Goal: Check status: Check status

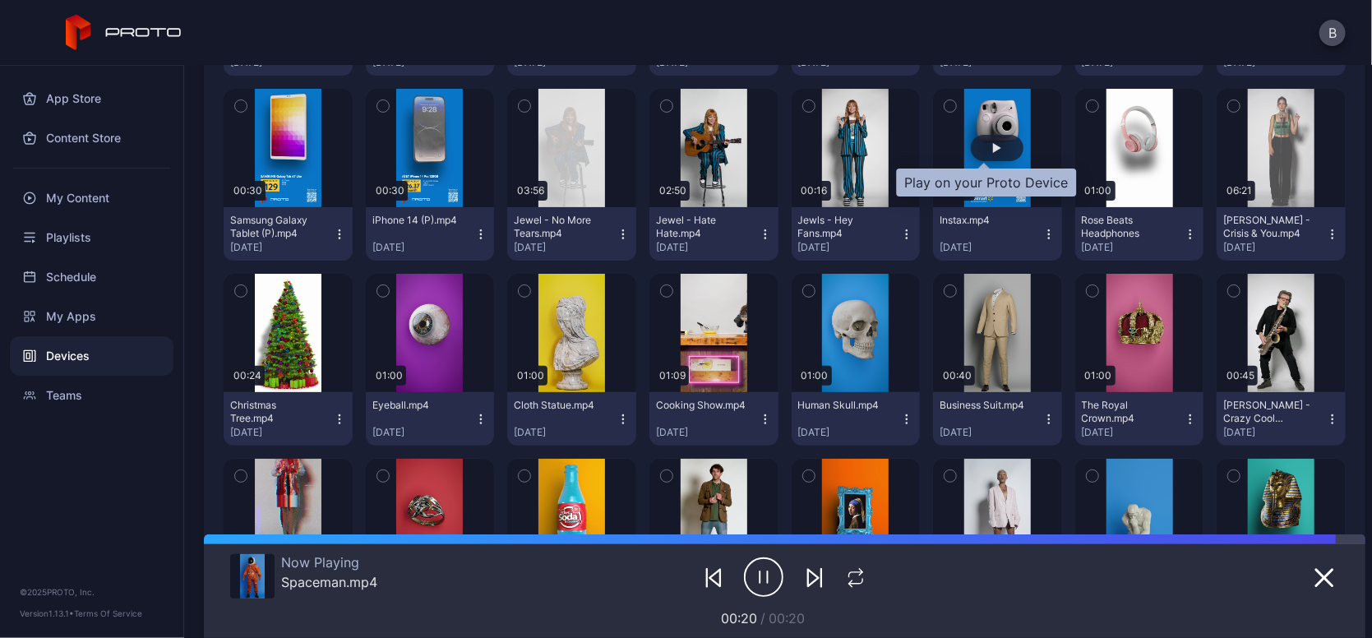
scroll to position [3469, 0]
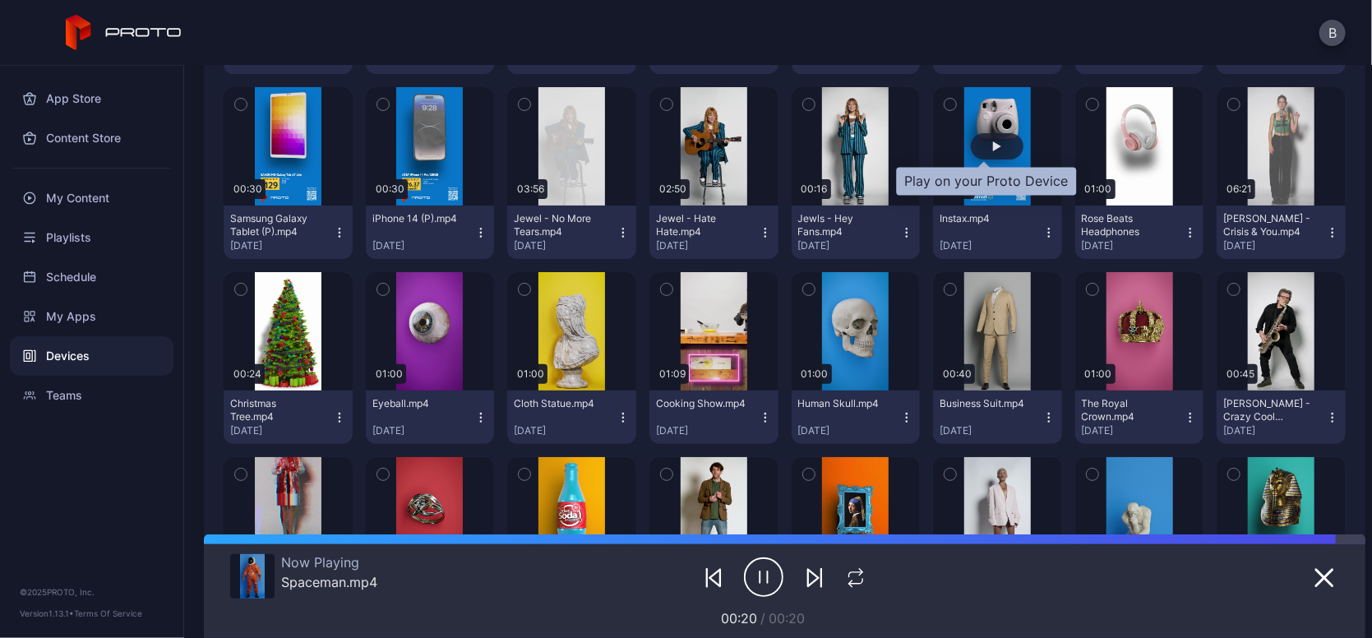
click at [993, 144] on div "button" at bounding box center [997, 146] width 8 height 10
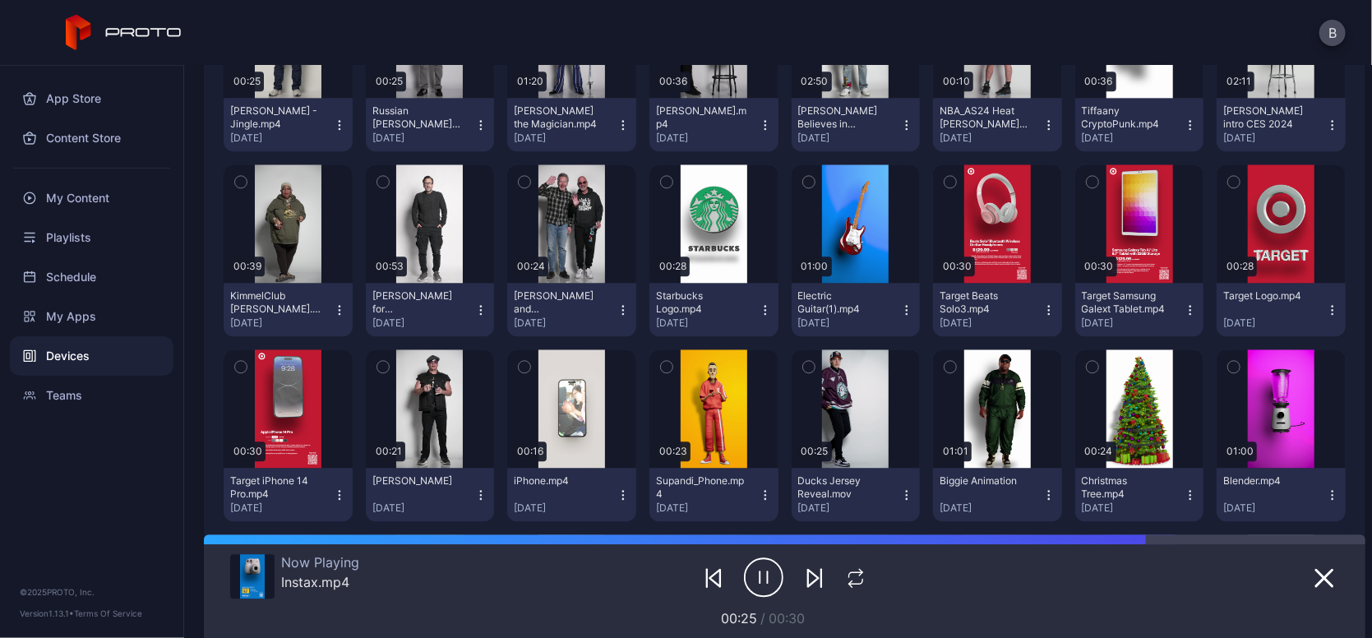
scroll to position [2089, 0]
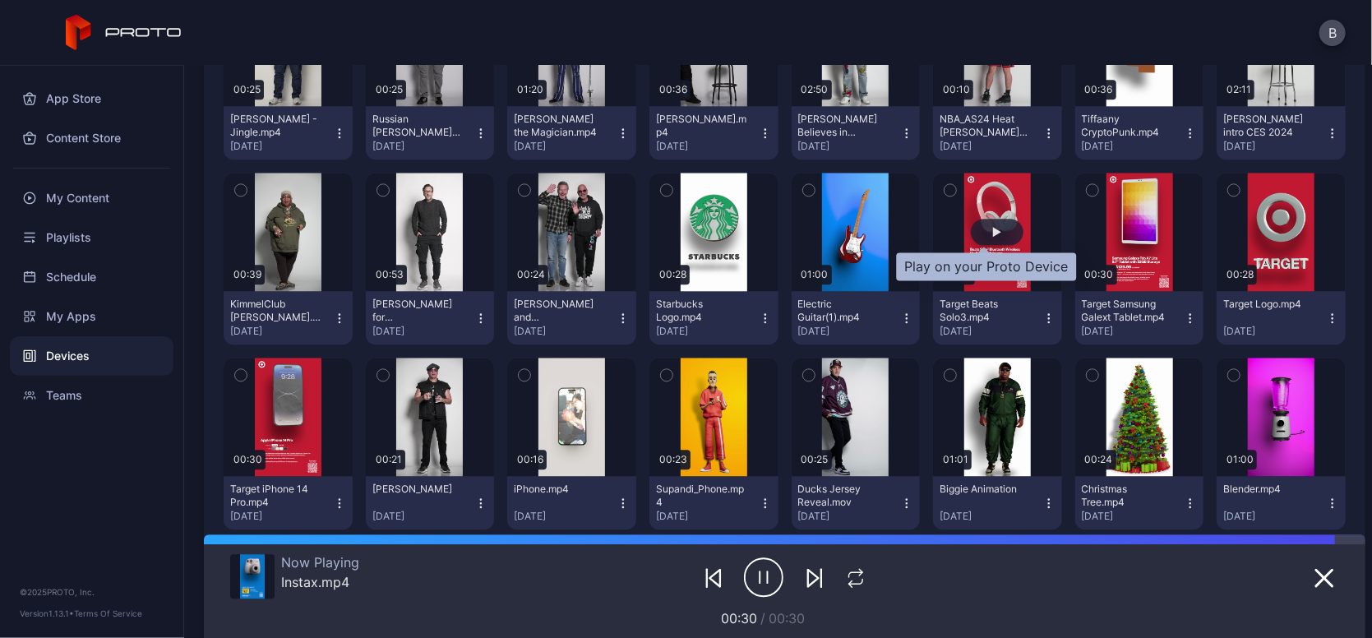
click at [989, 229] on div "button" at bounding box center [997, 232] width 53 height 26
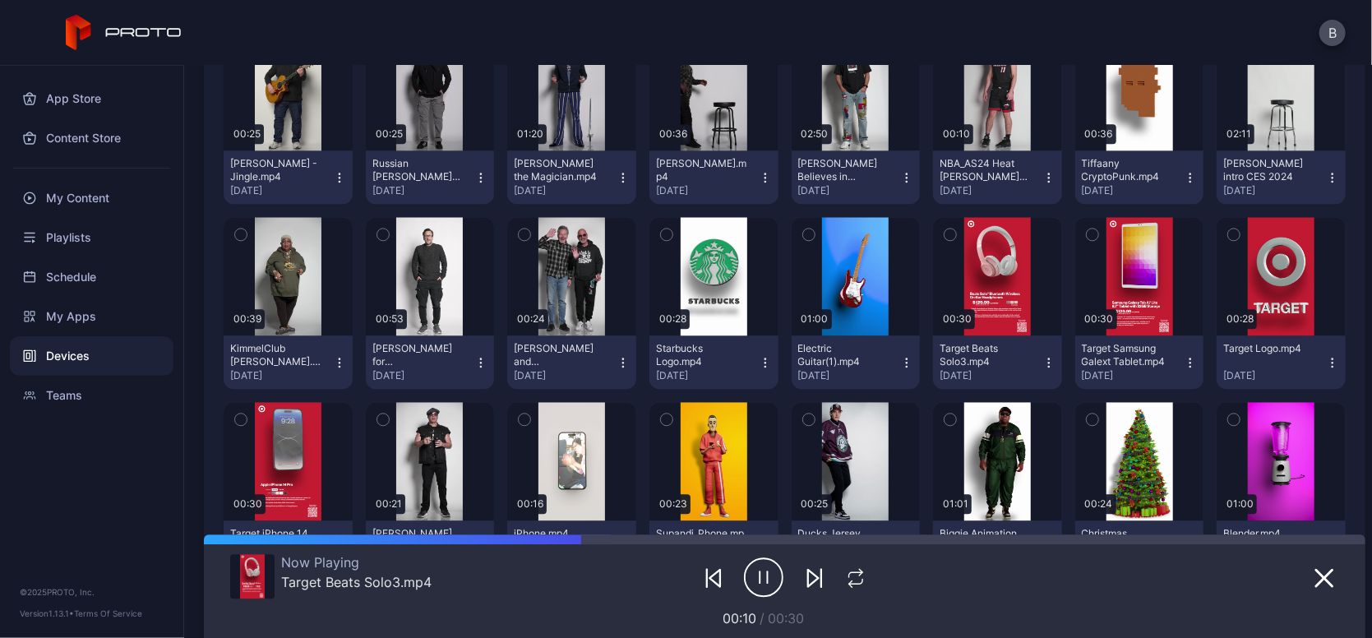
scroll to position [2090, 0]
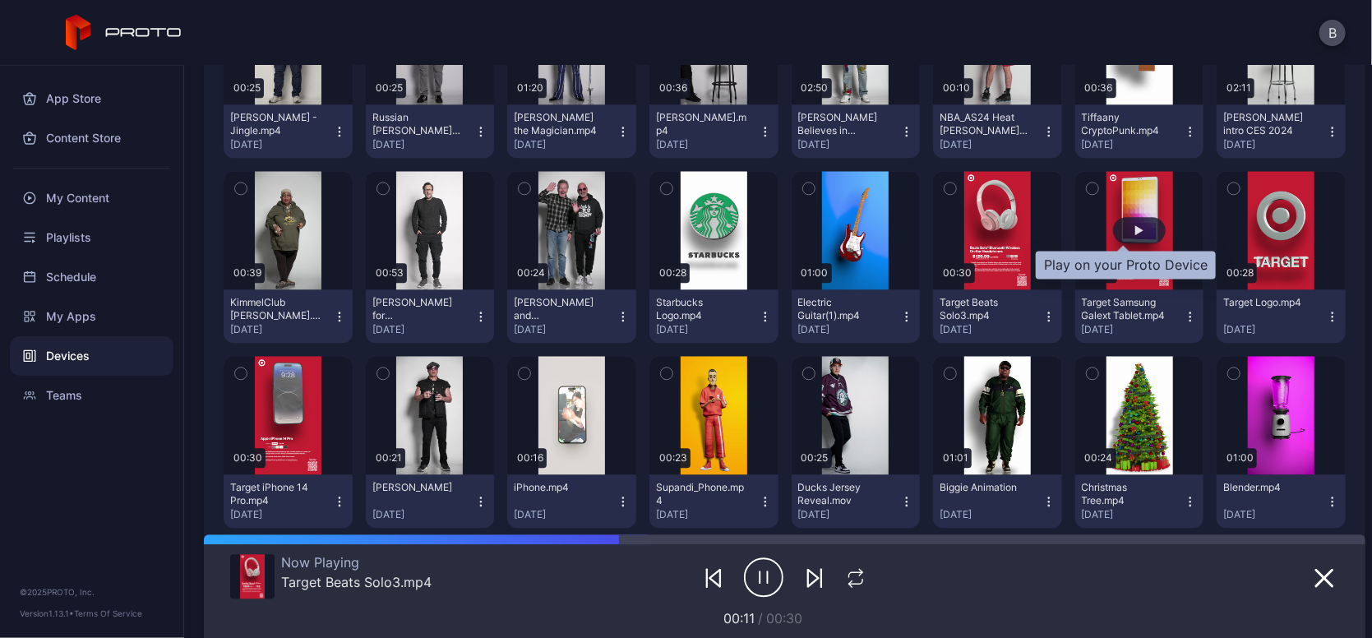
click at [1135, 225] on div "button" at bounding box center [1139, 230] width 8 height 10
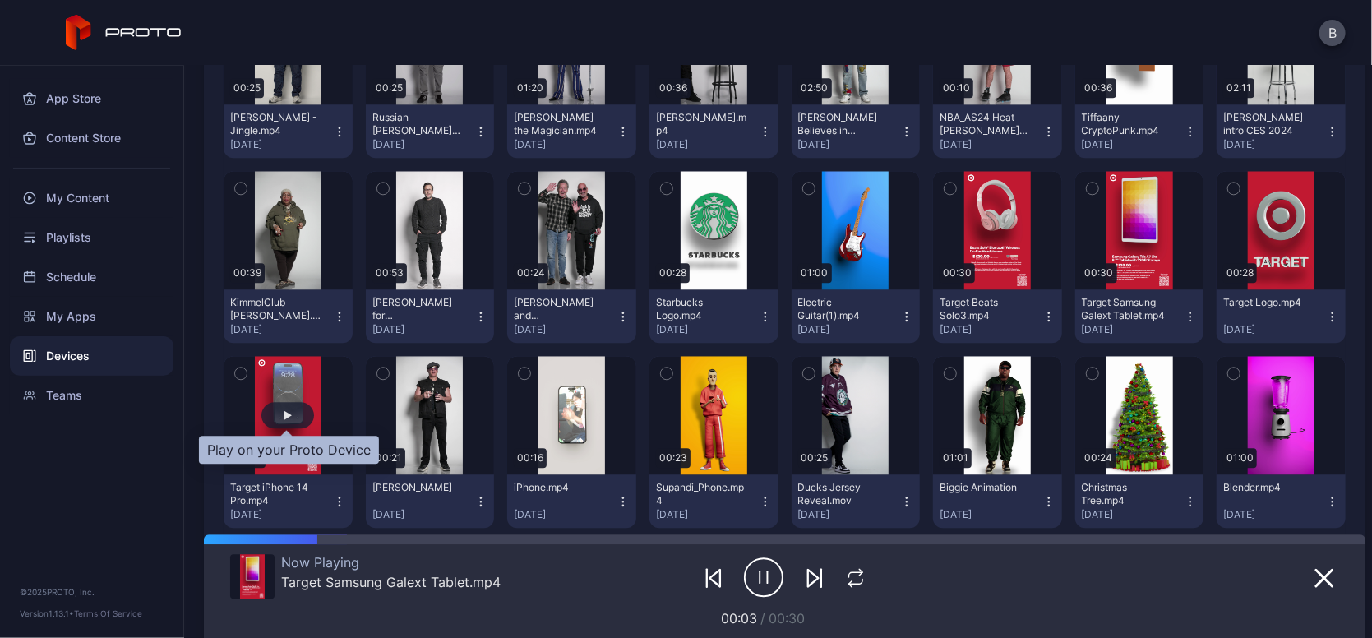
click at [298, 404] on div "button" at bounding box center [287, 415] width 53 height 26
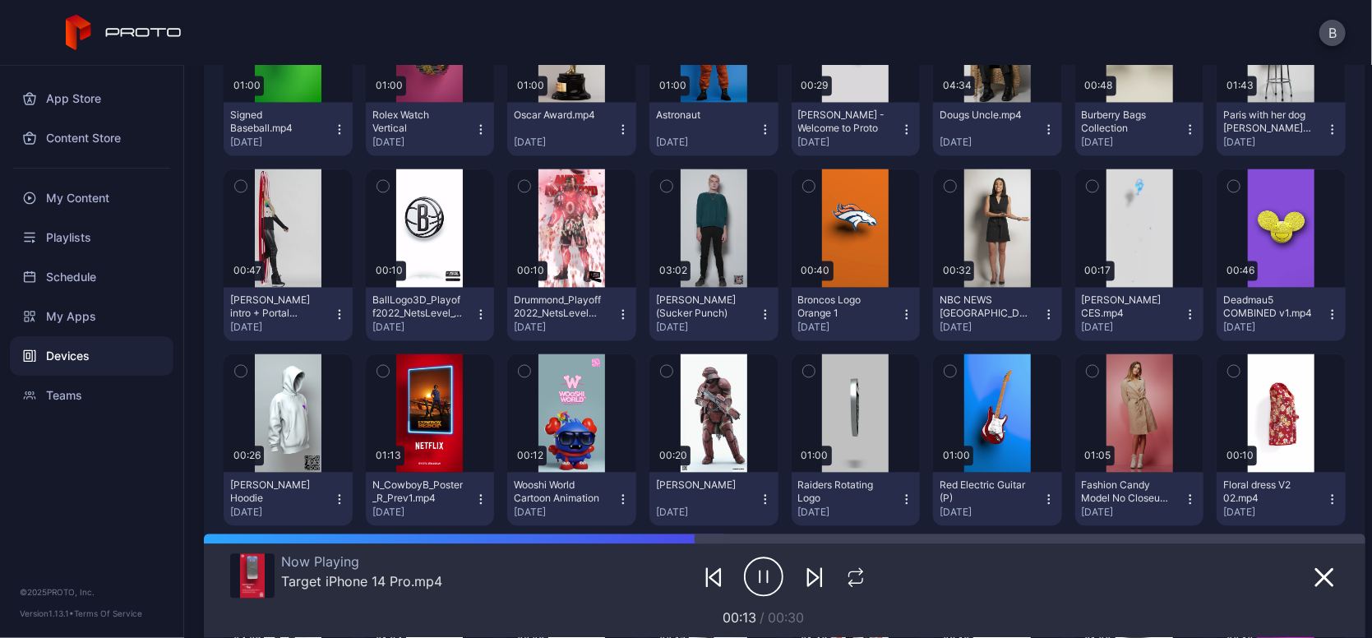
scroll to position [5056, 0]
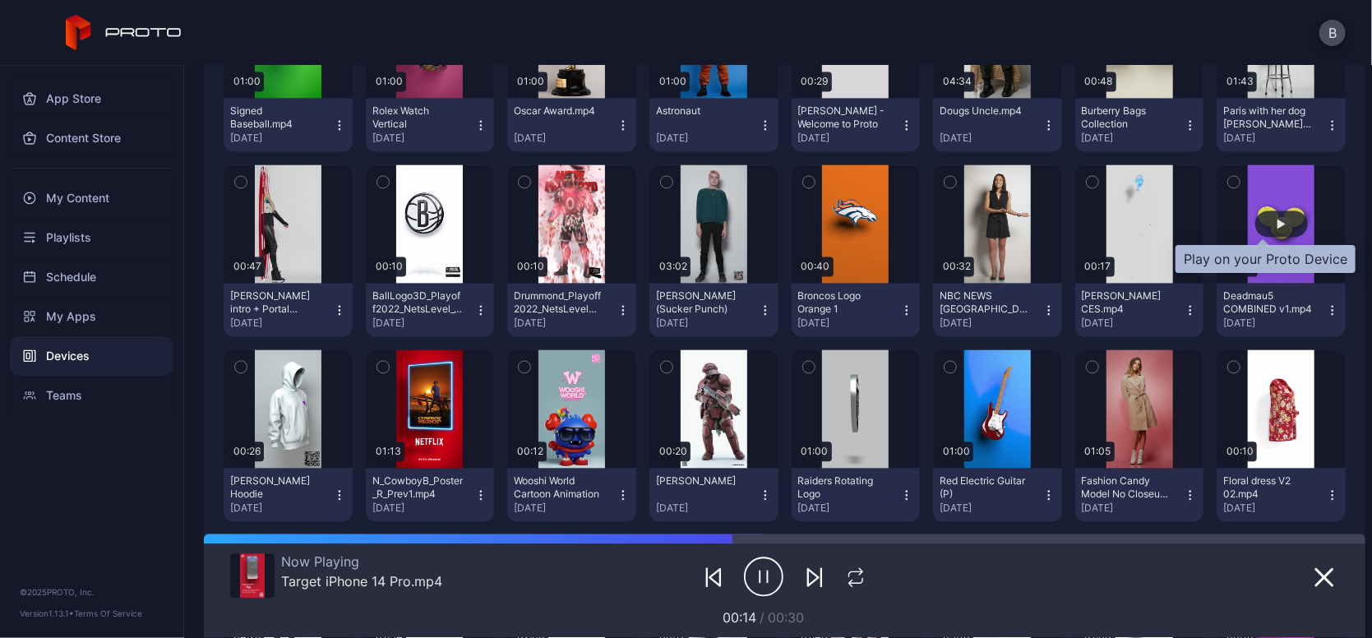
click at [1272, 226] on div "button" at bounding box center [1281, 224] width 53 height 26
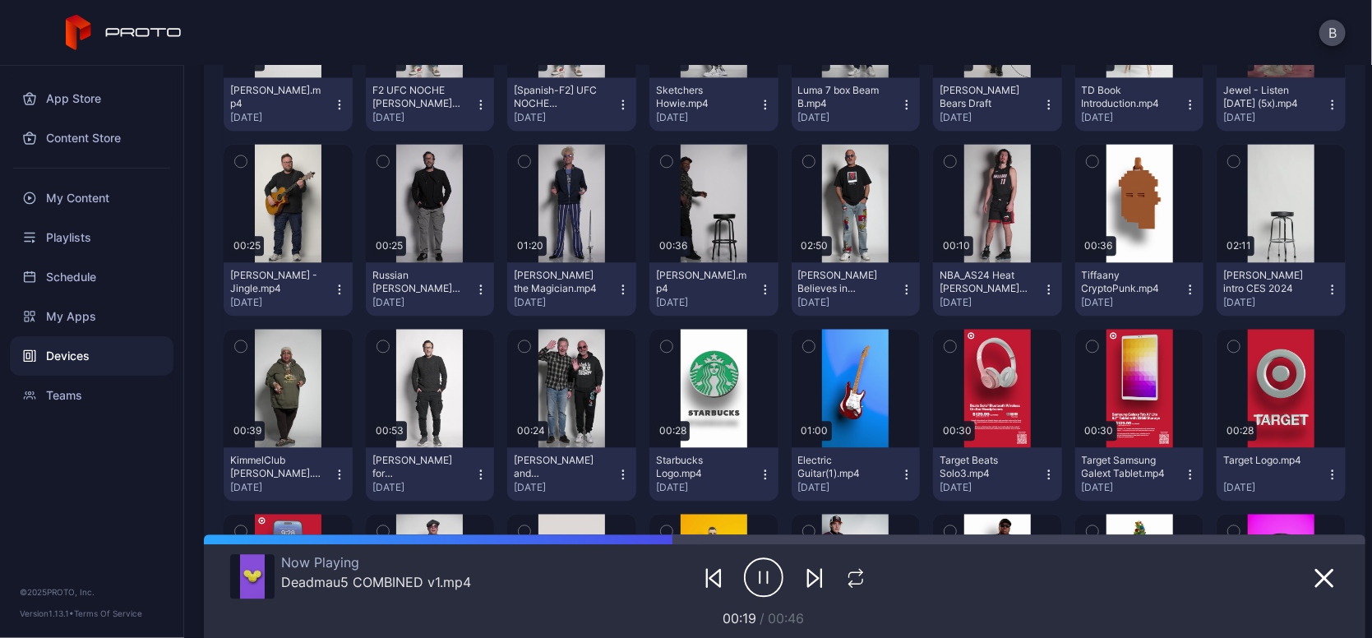
scroll to position [1919, 0]
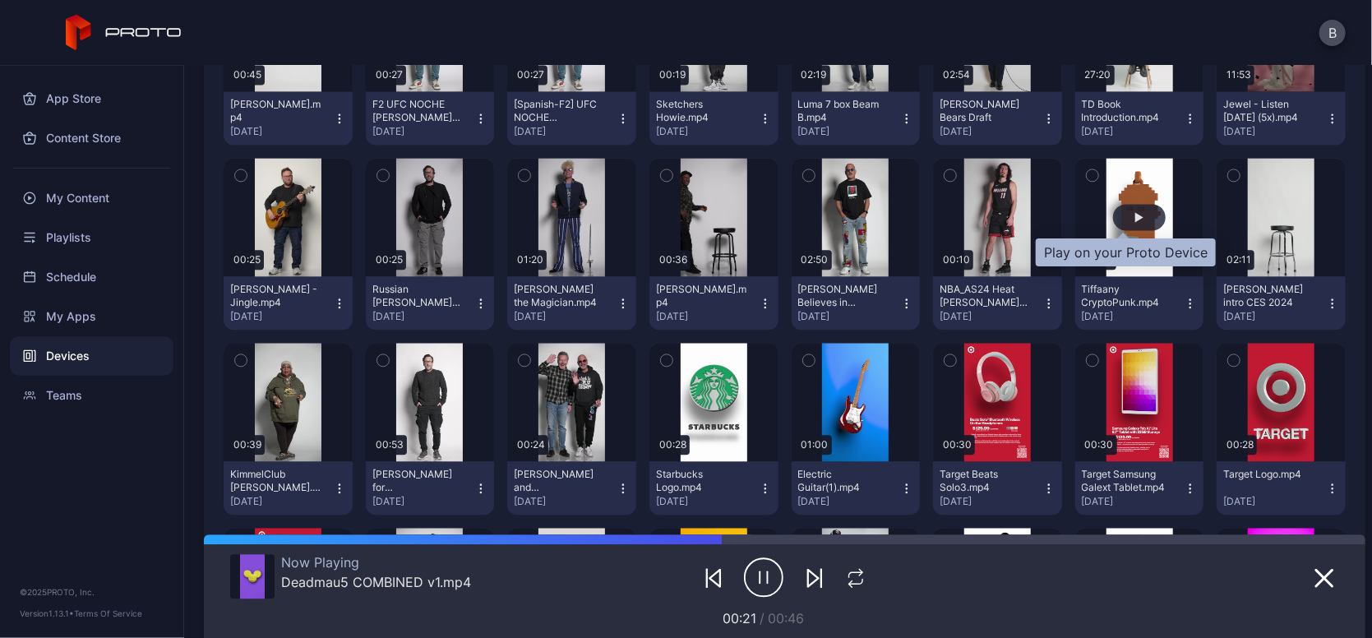
click at [1135, 216] on div "button" at bounding box center [1139, 217] width 8 height 10
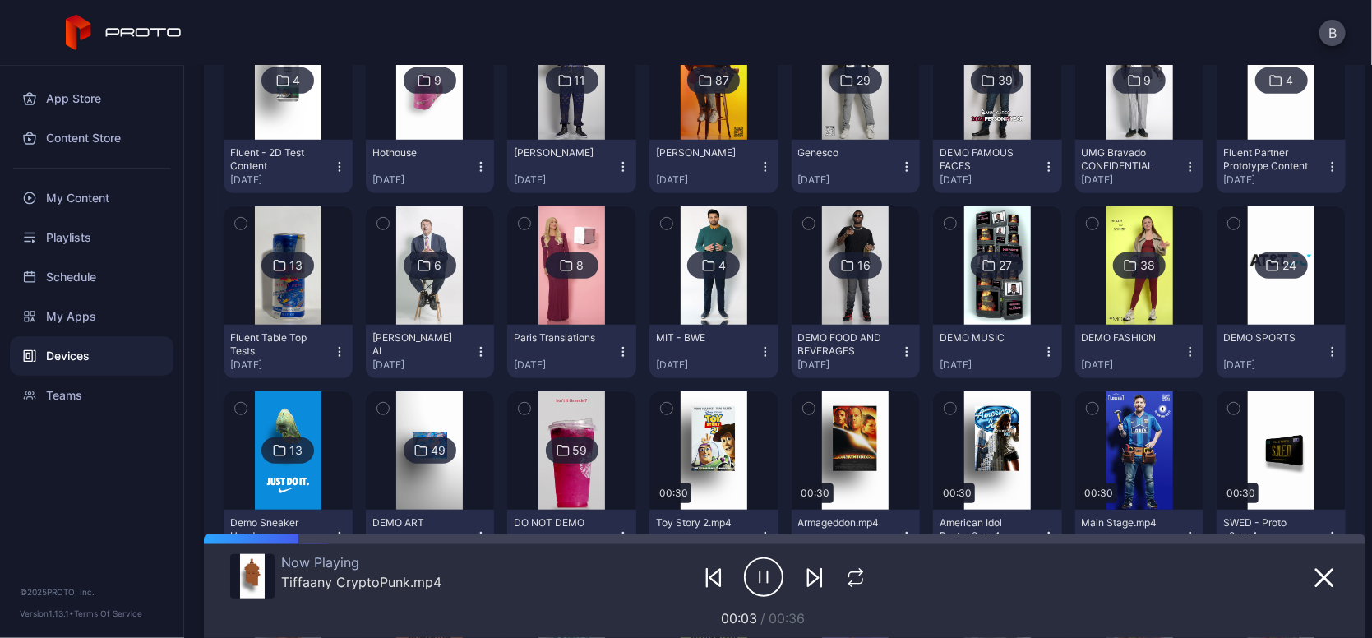
scroll to position [584, 0]
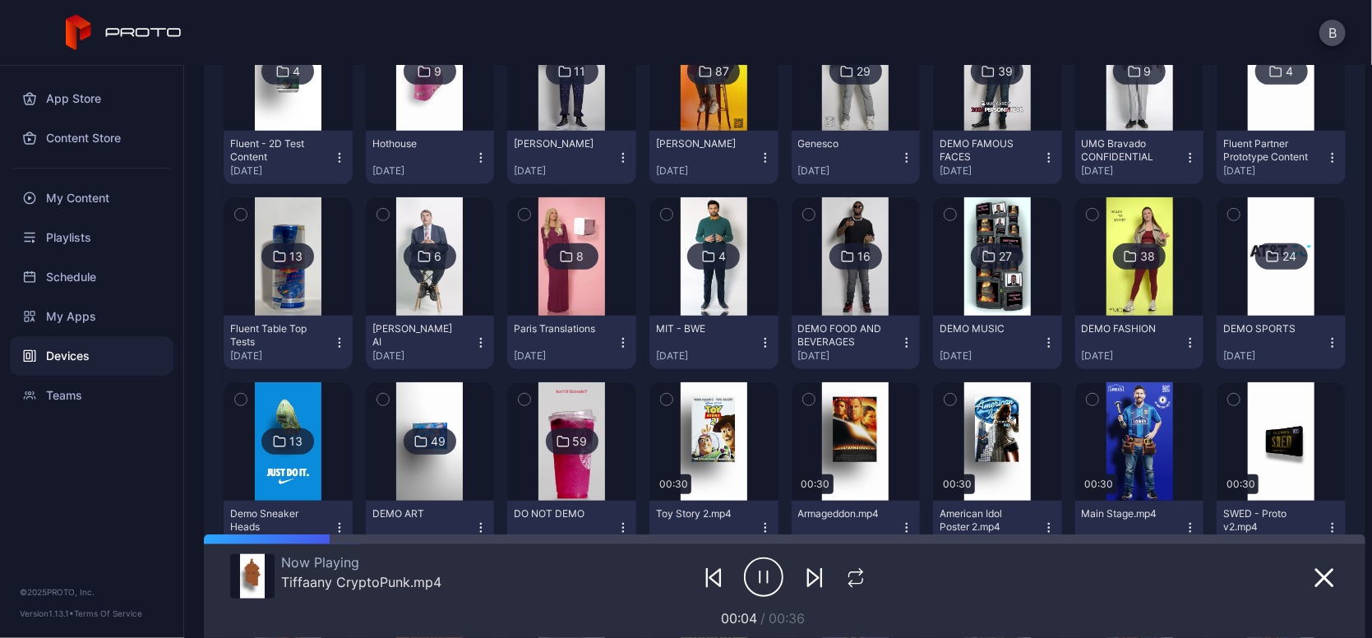
click at [289, 396] on img at bounding box center [288, 441] width 67 height 118
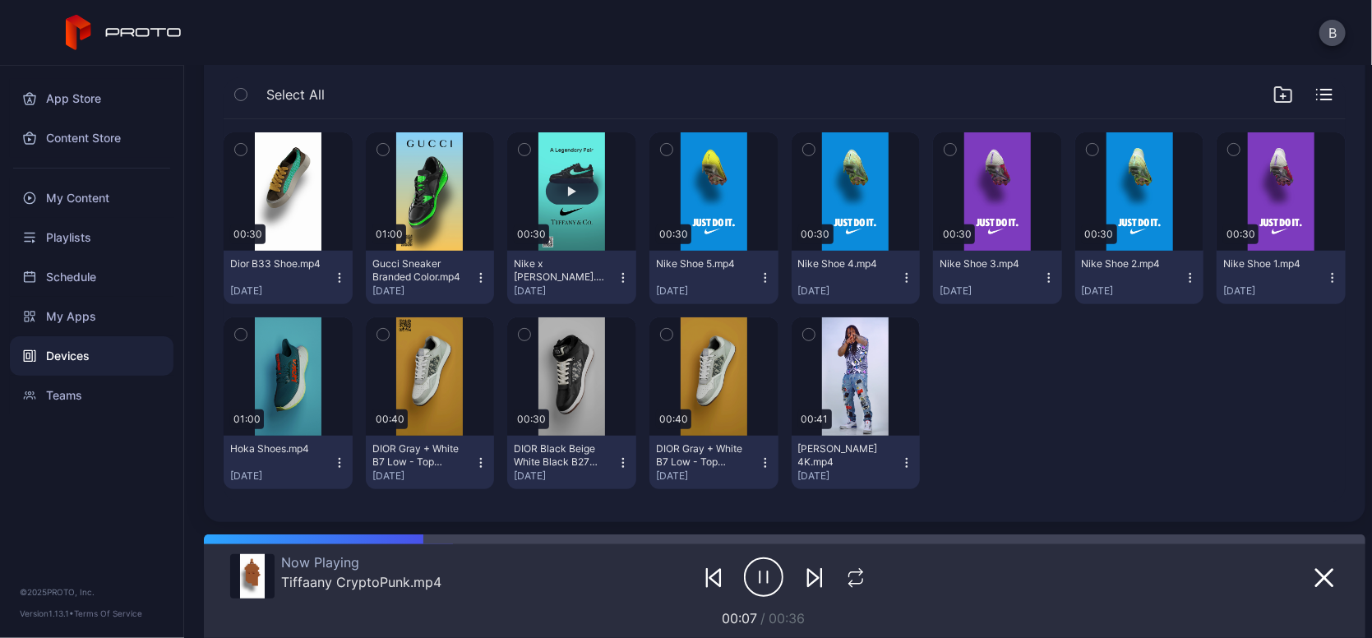
scroll to position [321, 0]
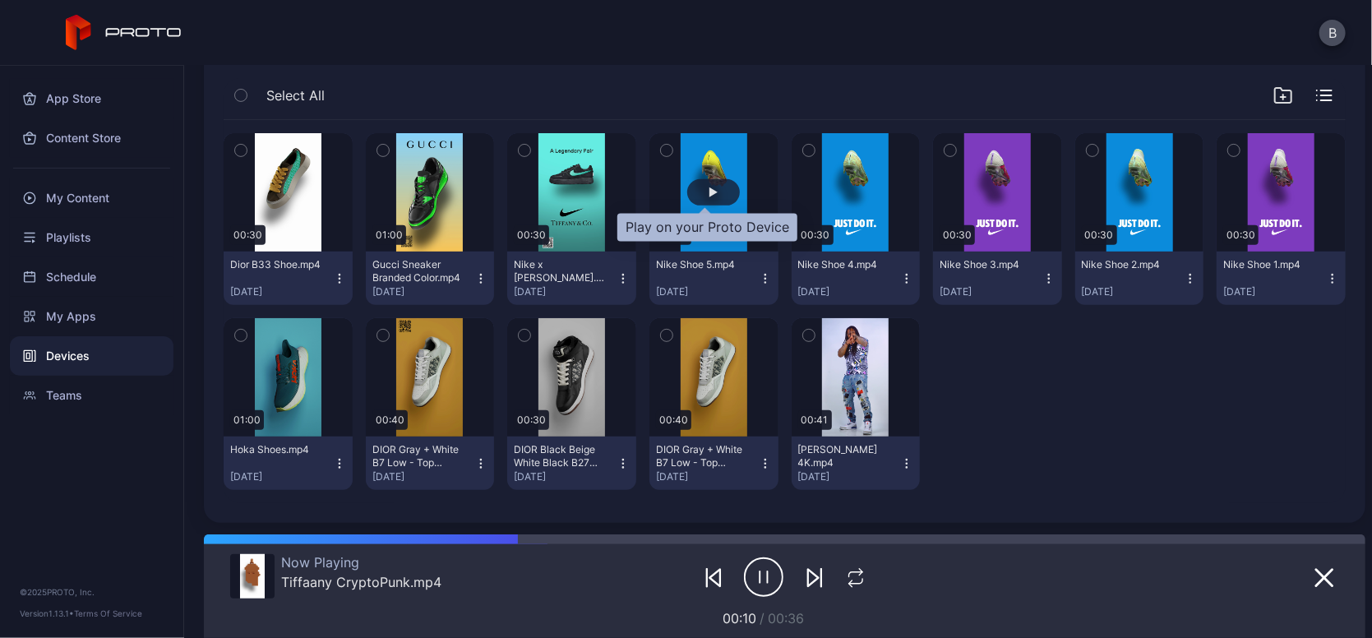
click at [709, 191] on div "button" at bounding box center [713, 192] width 8 height 10
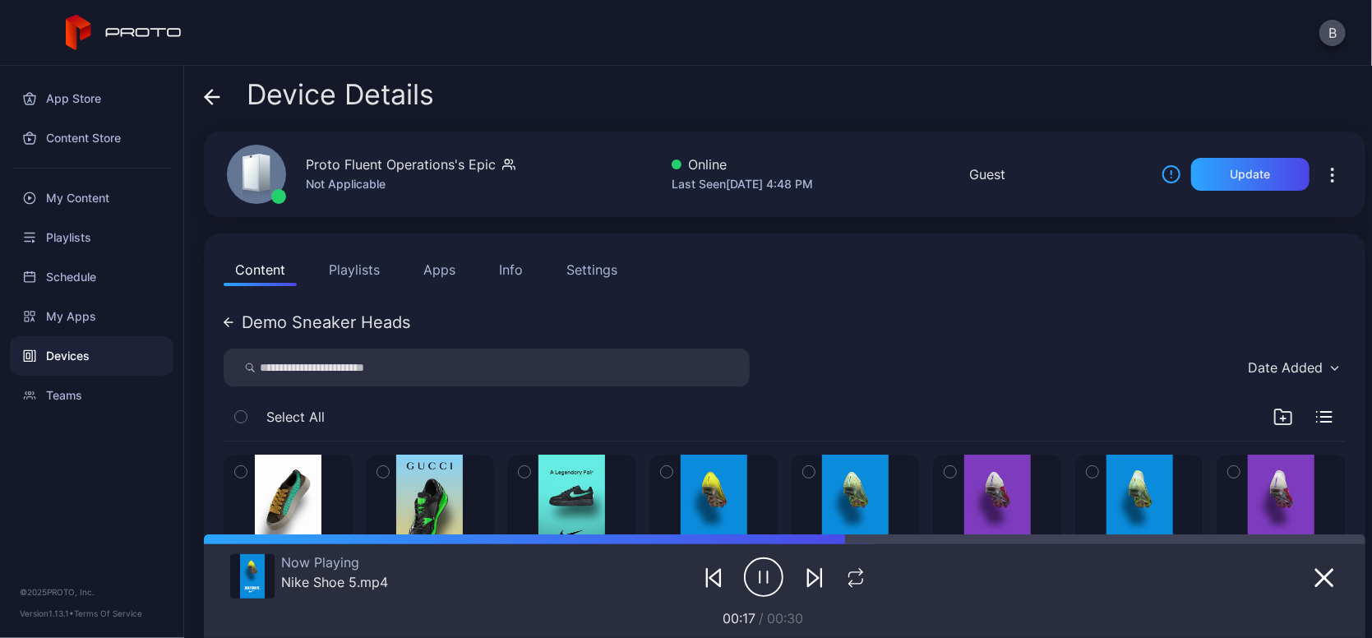
scroll to position [0, 0]
click at [210, 89] on icon at bounding box center [212, 97] width 16 height 16
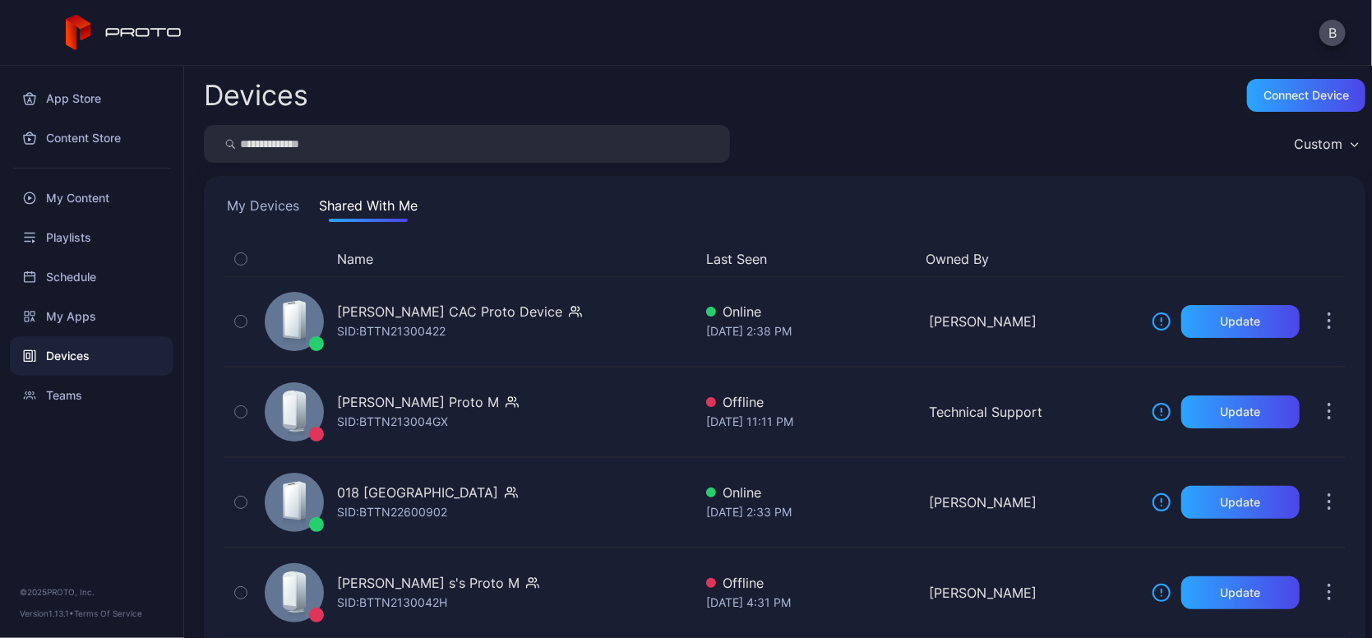
scroll to position [122, 0]
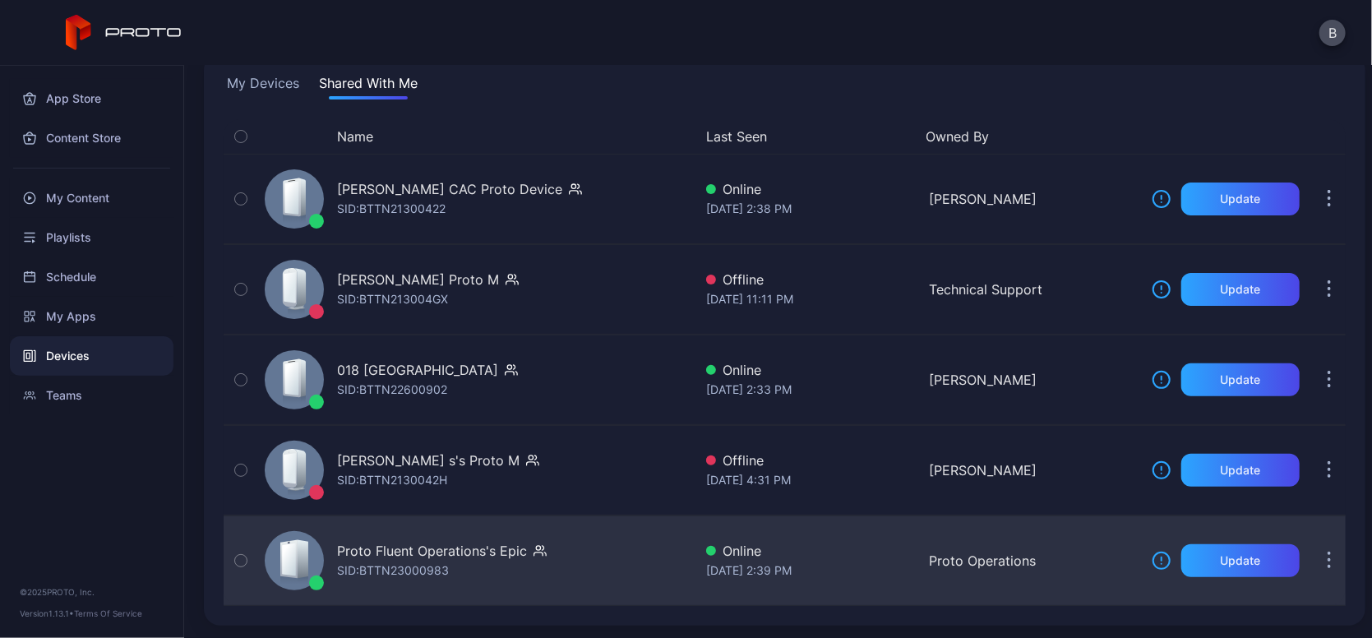
click at [426, 544] on div "Proto Fluent Operations's Epic" at bounding box center [432, 551] width 190 height 20
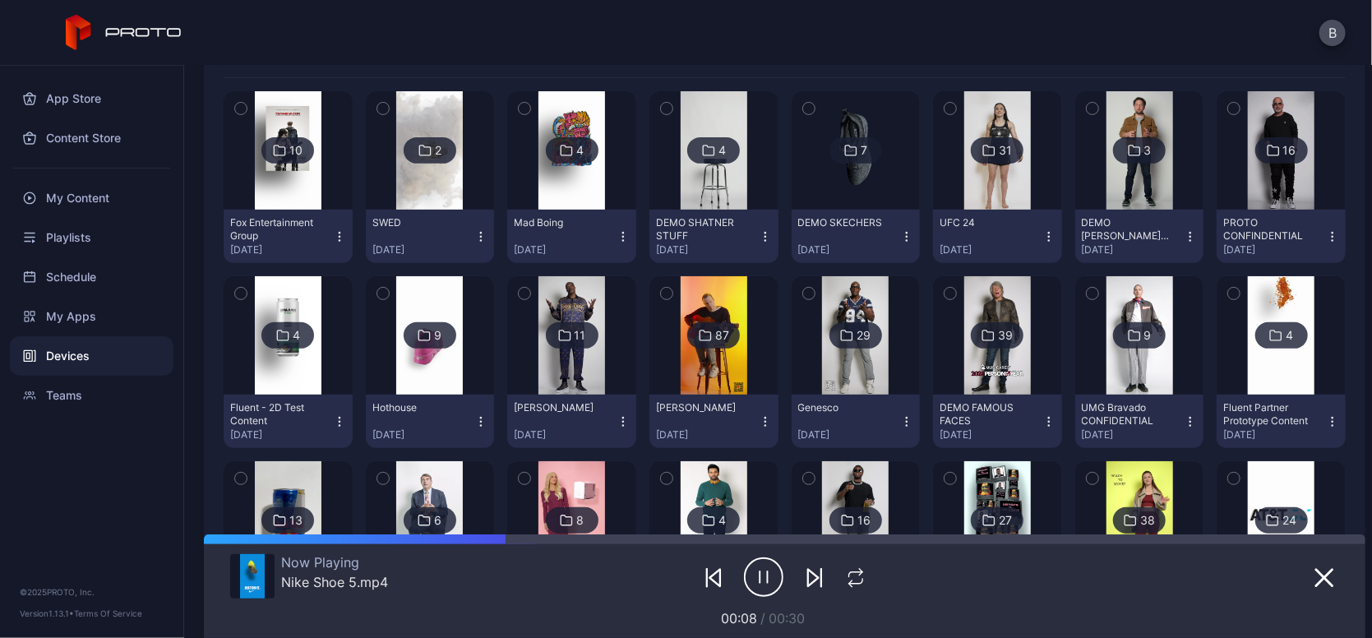
scroll to position [314, 0]
